Goal: Check status: Check status

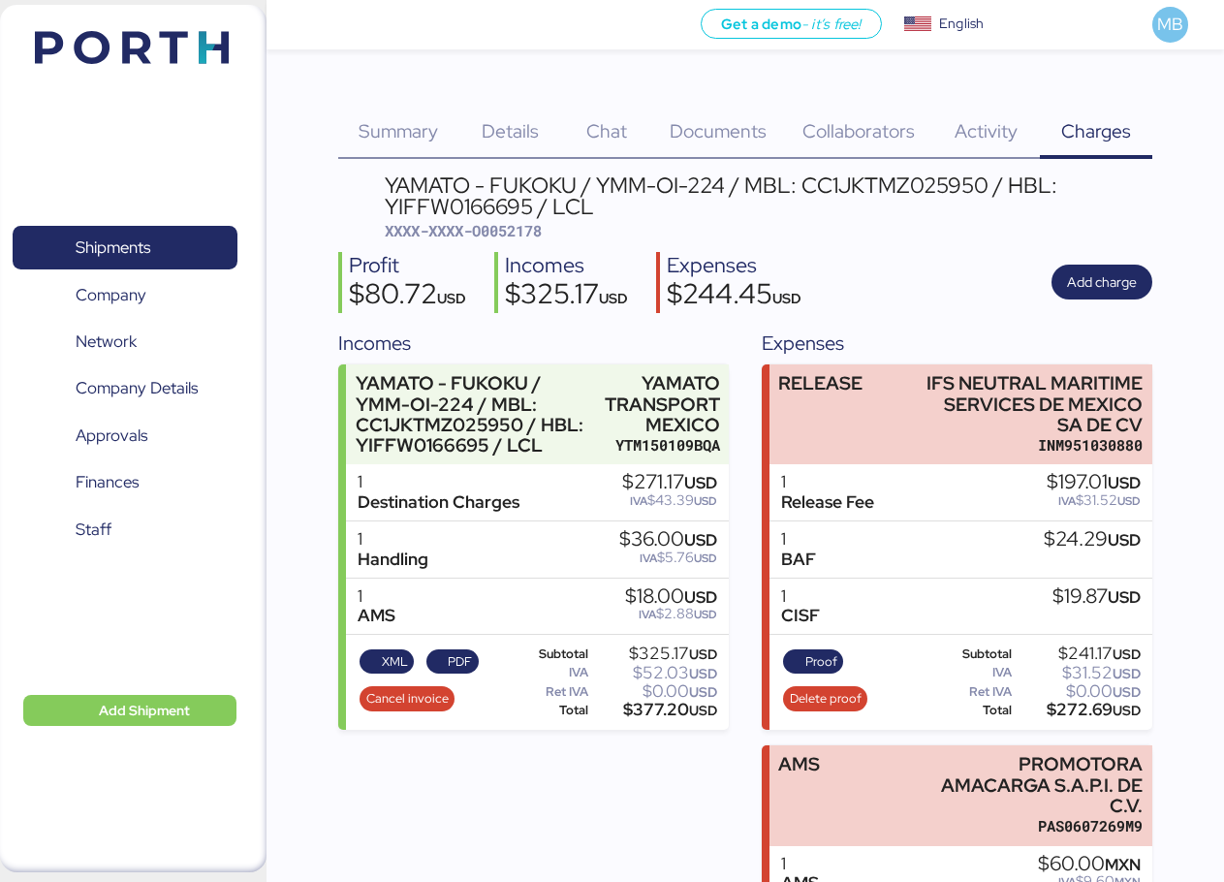
click at [523, 228] on span "XXXX-XXXX-O0052178" at bounding box center [463, 230] width 157 height 19
copy span "O0052178"
click at [423, 126] on span "Summary" at bounding box center [398, 130] width 79 height 25
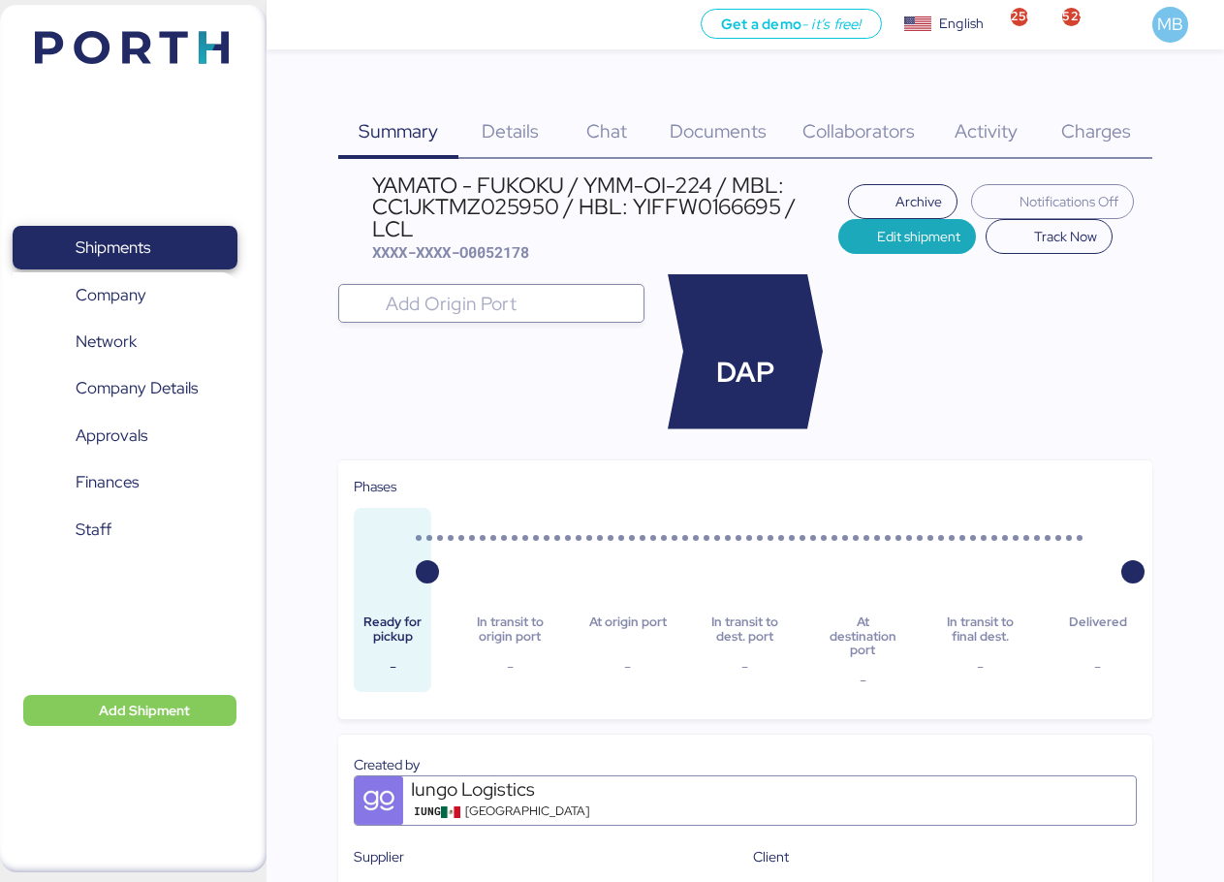
click at [170, 249] on span "Shipments" at bounding box center [124, 248] width 208 height 28
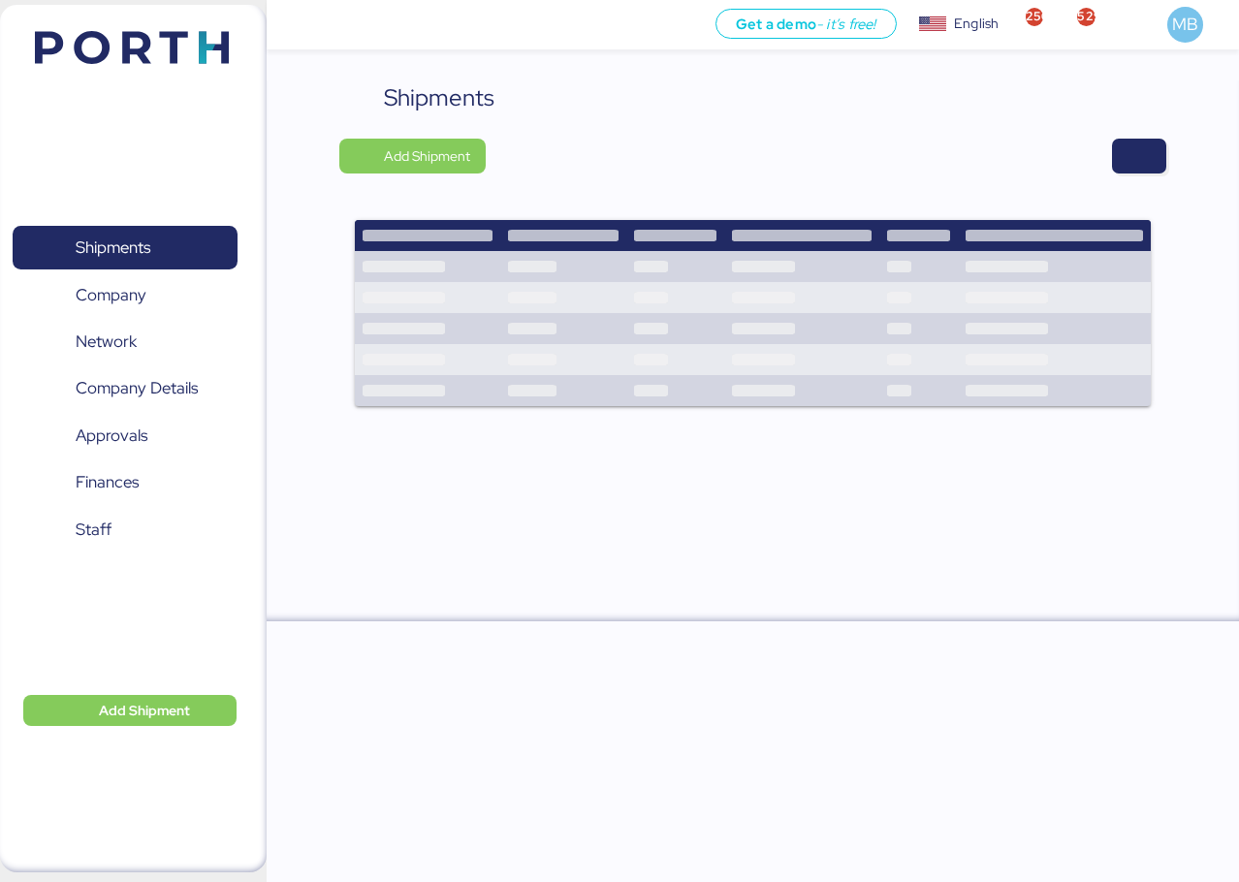
click at [1140, 148] on span "button" at bounding box center [1138, 156] width 23 height 27
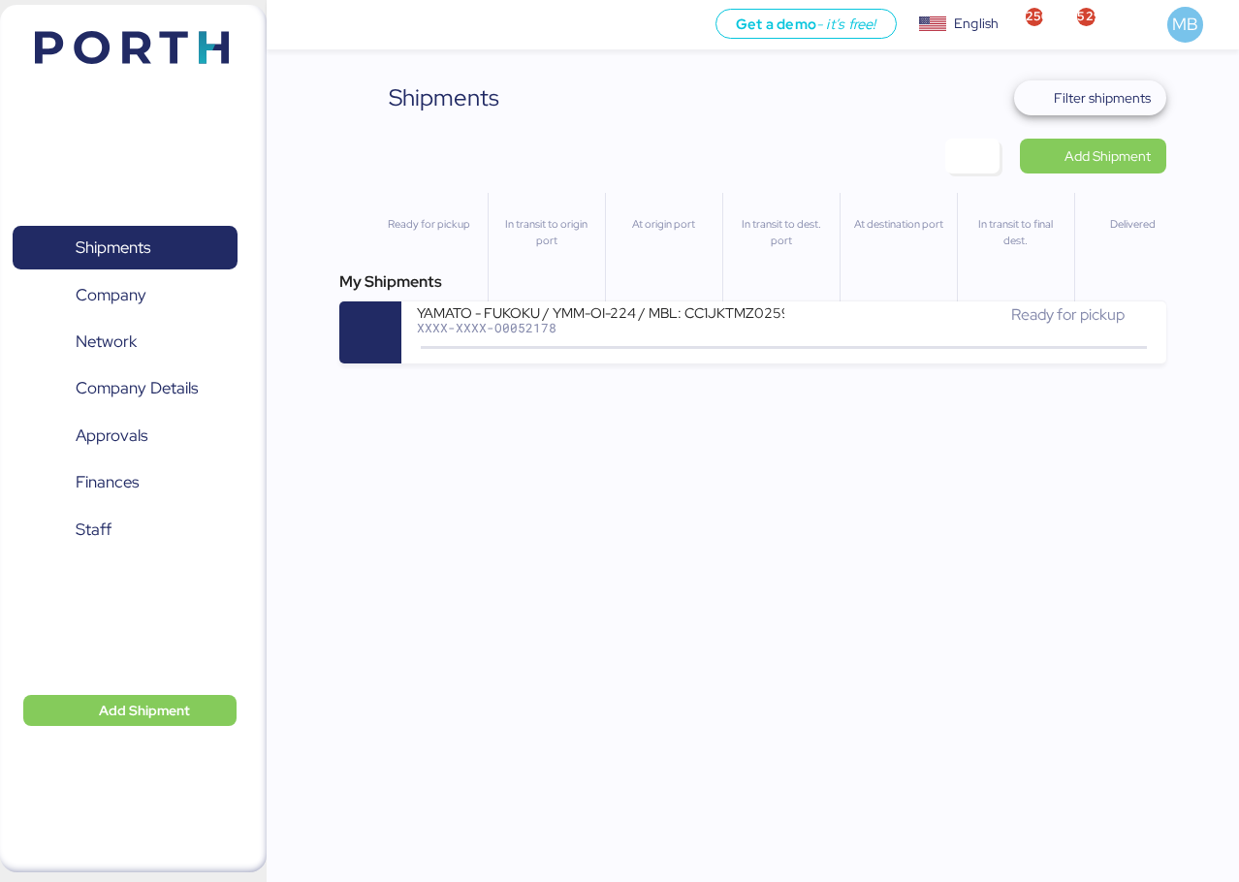
click at [1117, 91] on span "Filter shipments" at bounding box center [1102, 97] width 97 height 23
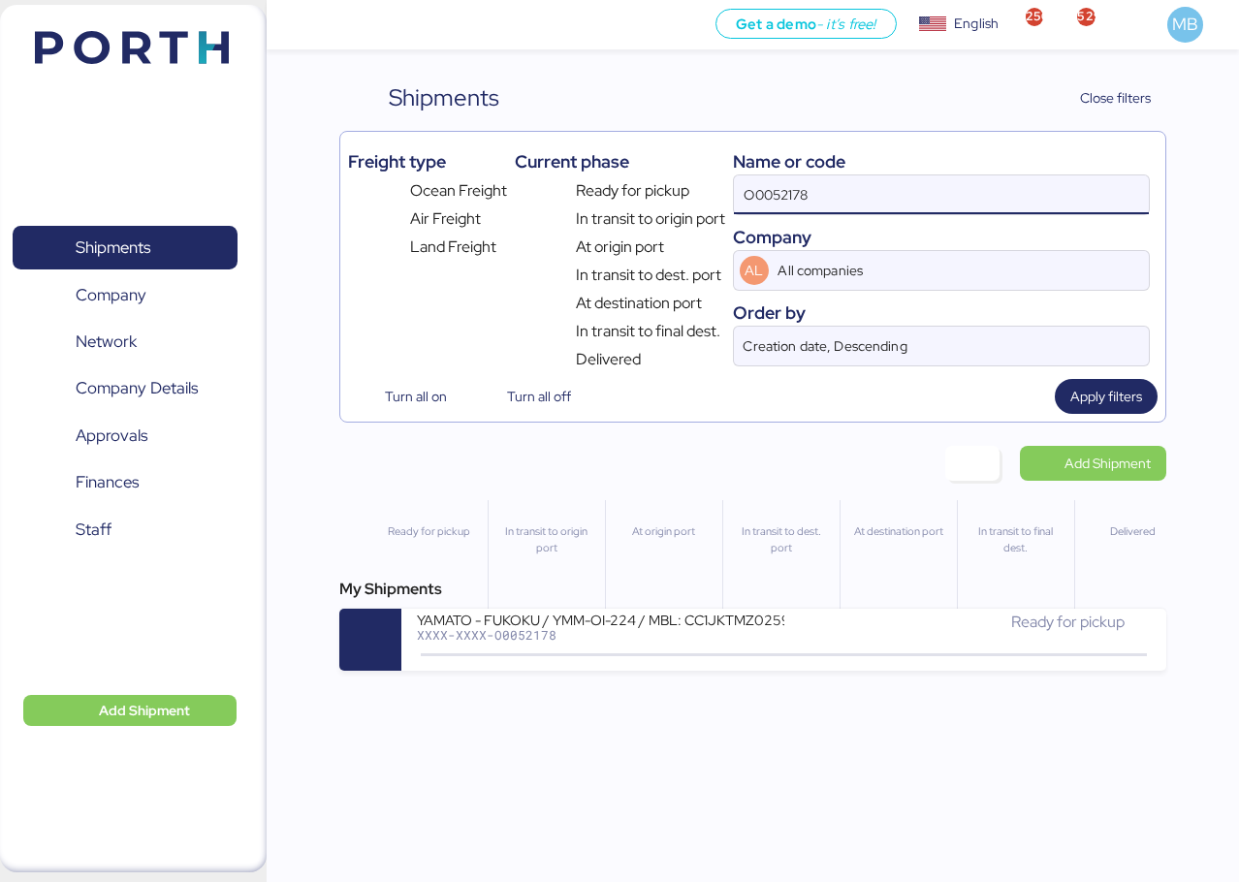
drag, startPoint x: 748, startPoint y: 173, endPoint x: 614, endPoint y: 173, distance: 134.7
click at [618, 173] on div "Freight type Ocean Freight Air Freight Land Freight Current phase Ready for pic…" at bounding box center [752, 256] width 809 height 232
paste input "A0052241"
type input "A0052241"
click at [791, 640] on div "Ready for pickup" at bounding box center [967, 632] width 366 height 42
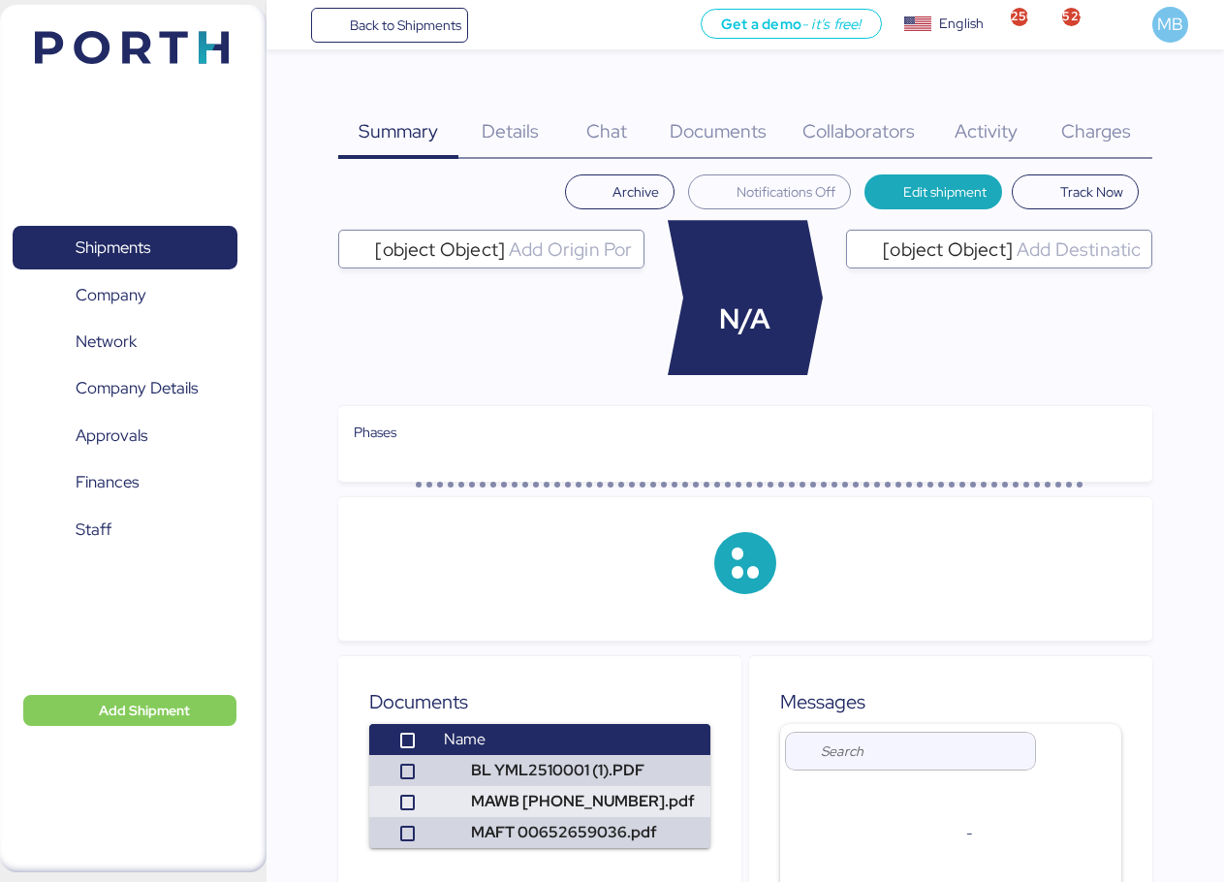
click at [1120, 123] on span "Charges" at bounding box center [1096, 130] width 70 height 25
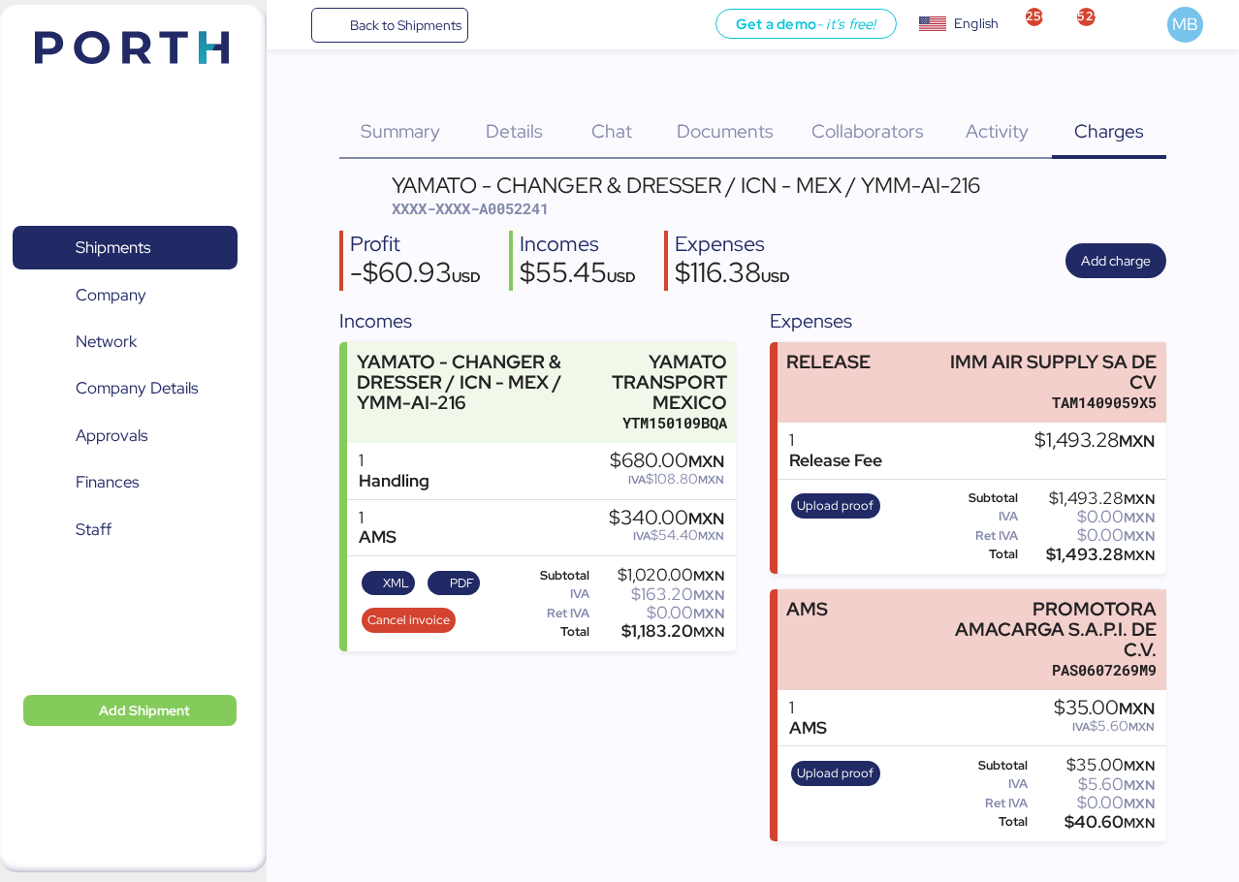
click at [512, 215] on span "XXXX-XXXX-A0052241" at bounding box center [470, 208] width 157 height 19
copy span "A0052241"
